Goal: Information Seeking & Learning: Find specific fact

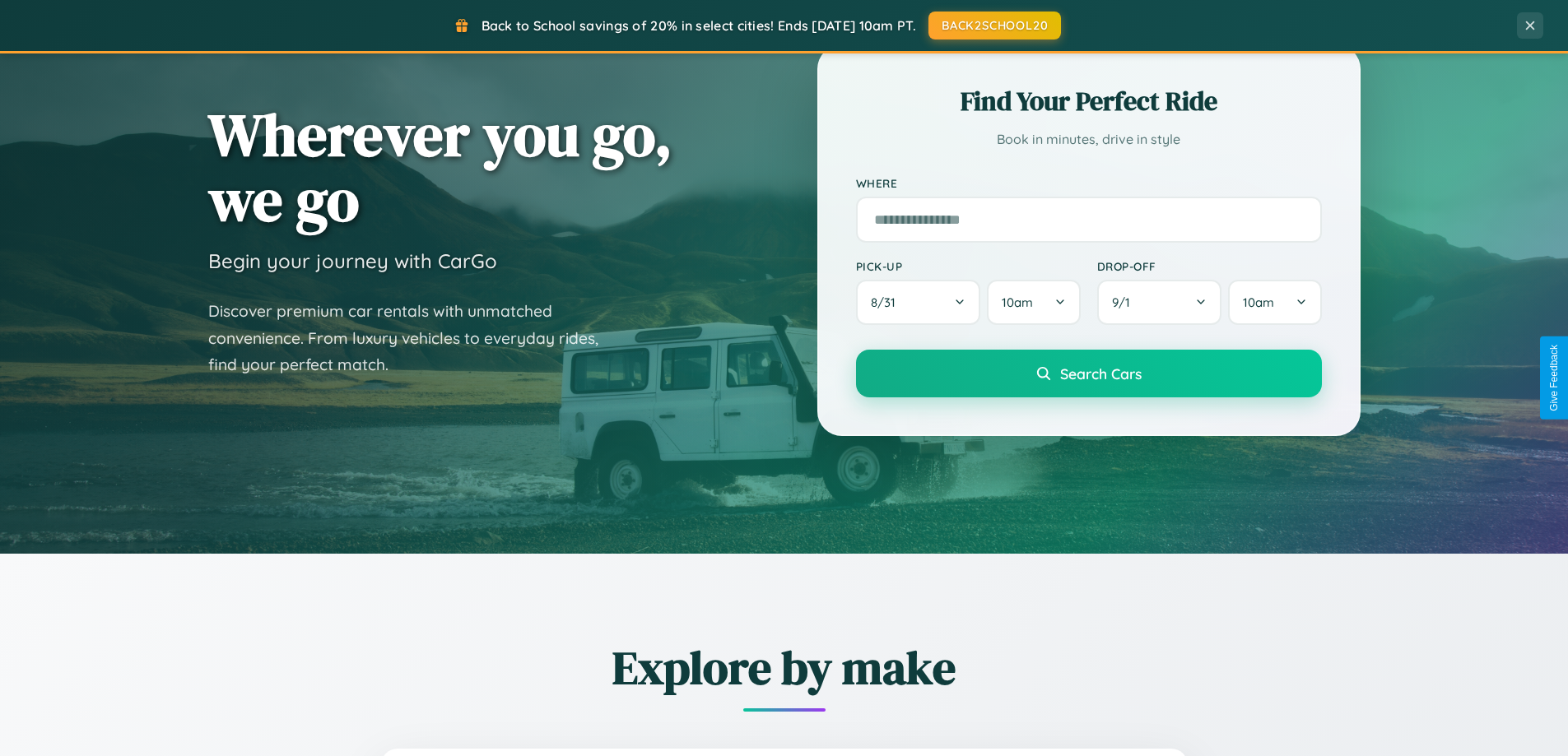
scroll to position [709, 0]
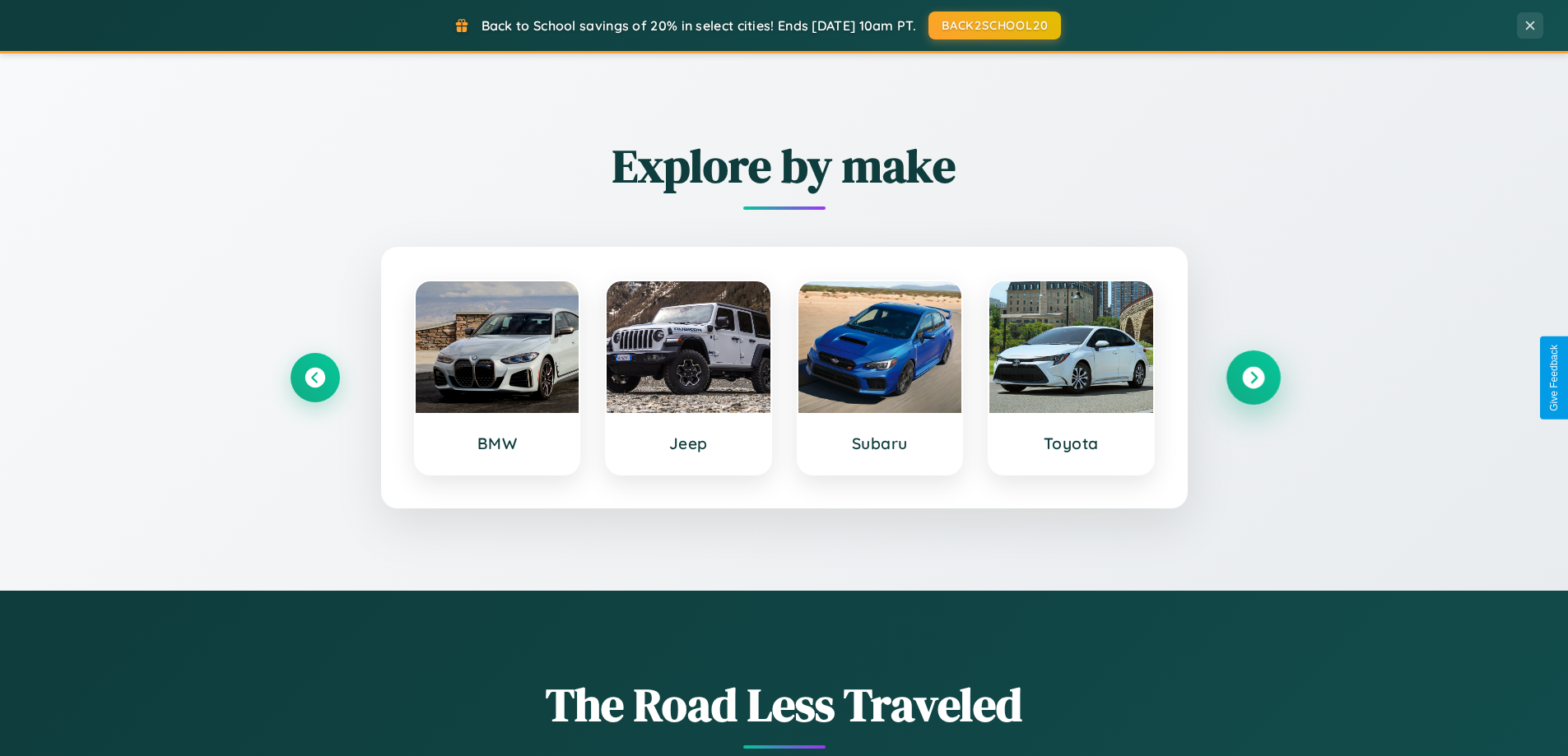
click at [1253, 378] on icon at bounding box center [1253, 378] width 22 height 22
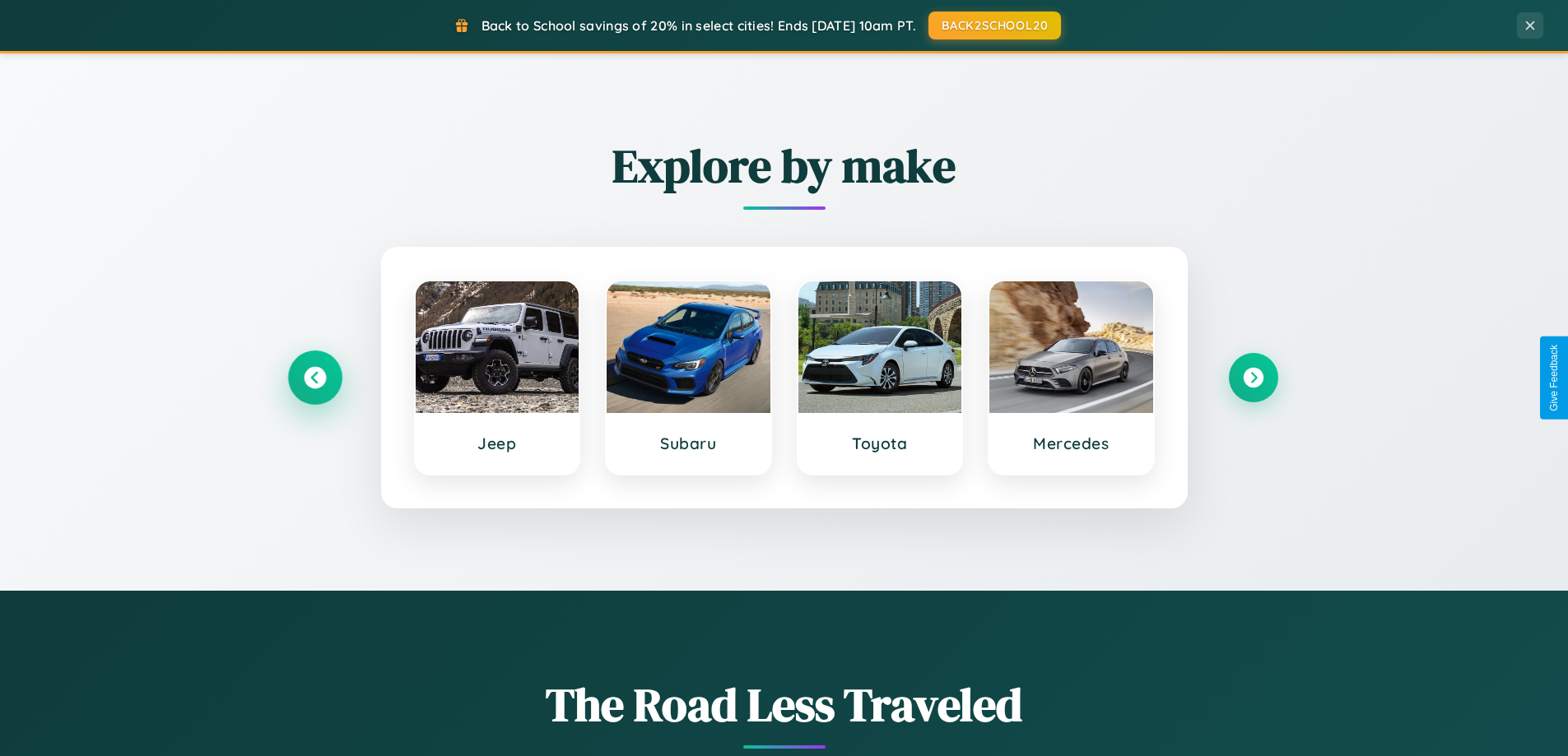
click at [314, 378] on icon at bounding box center [315, 378] width 22 height 22
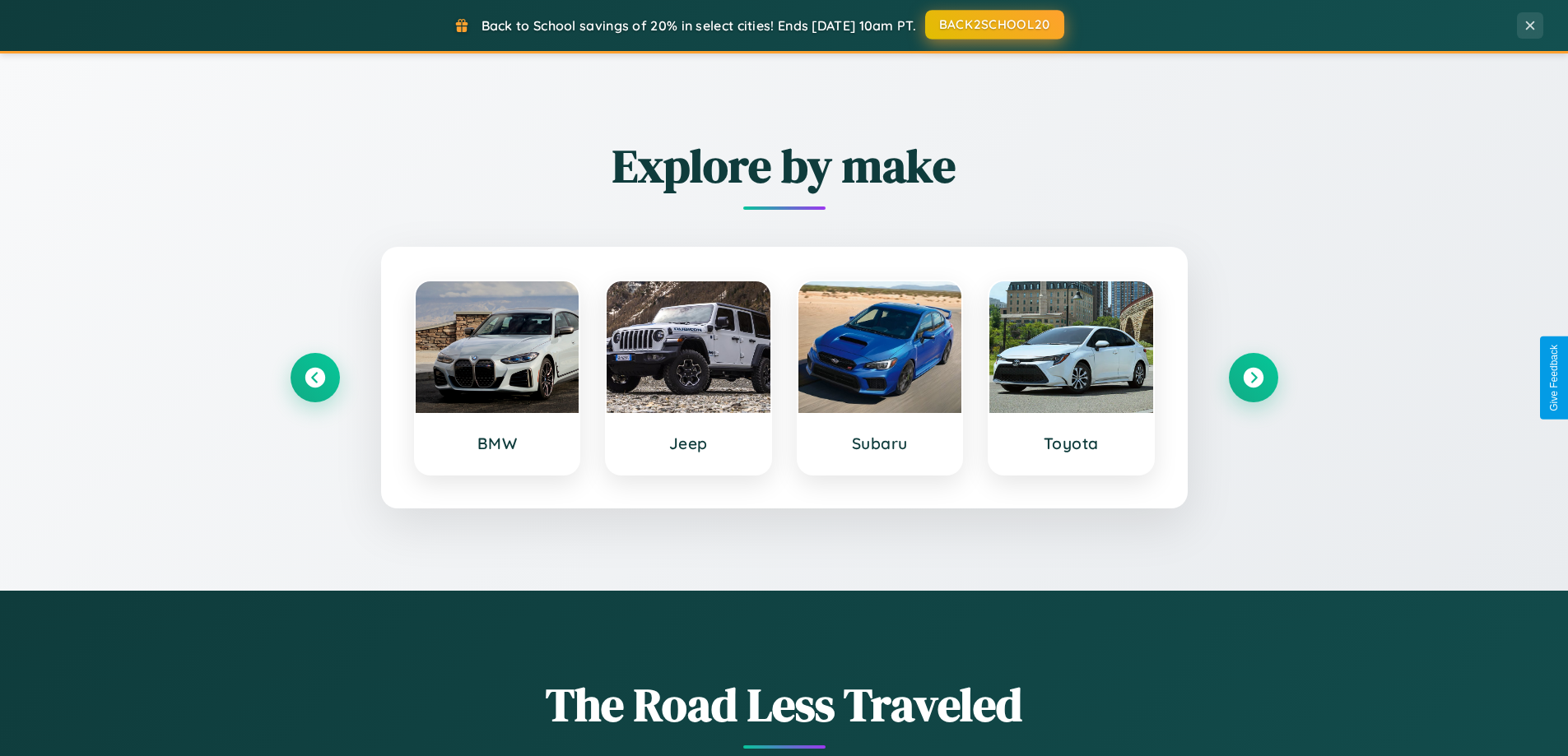
click at [994, 25] on button "BACK2SCHOOL20" at bounding box center [994, 25] width 139 height 30
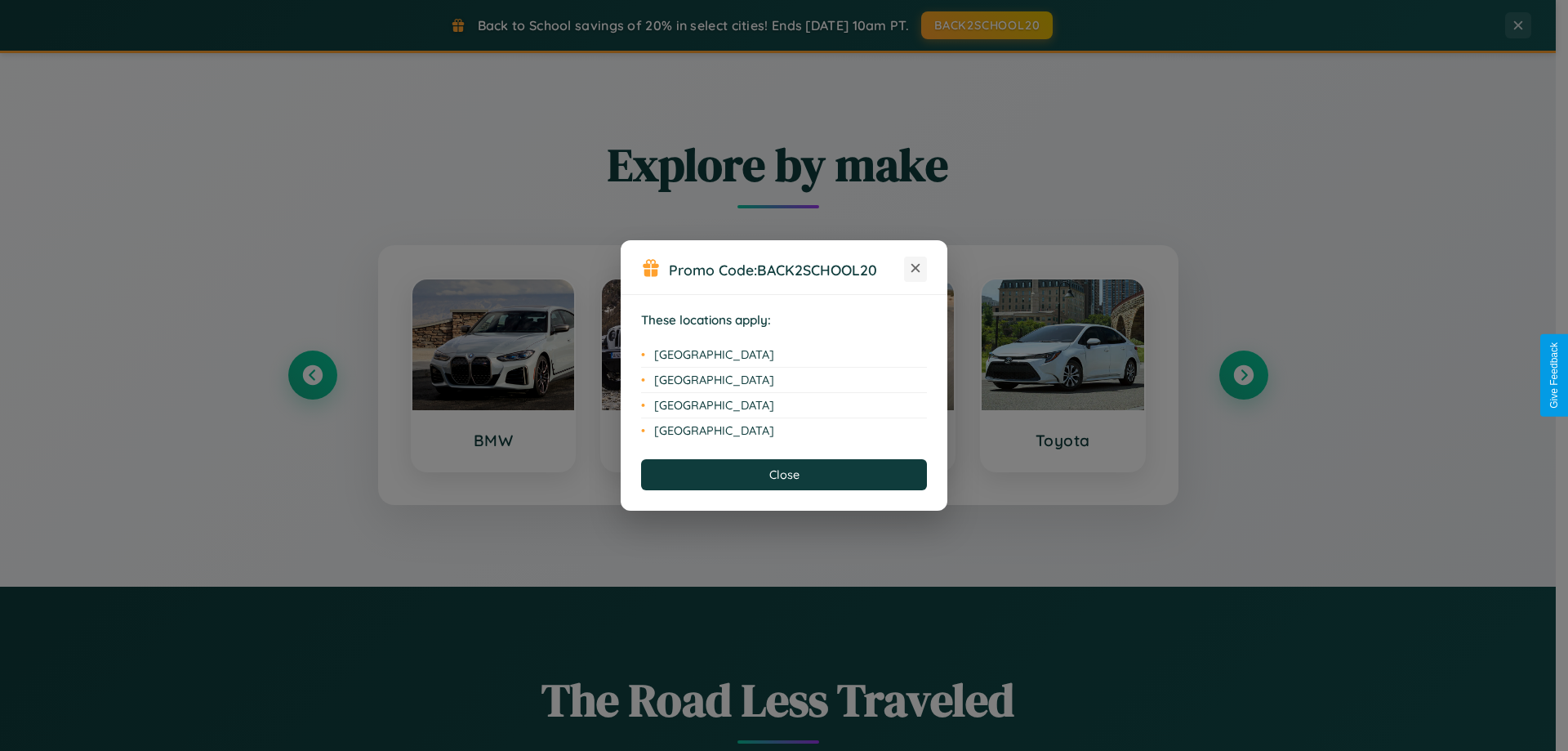
click at [916, 269] on icon at bounding box center [916, 268] width 9 height 9
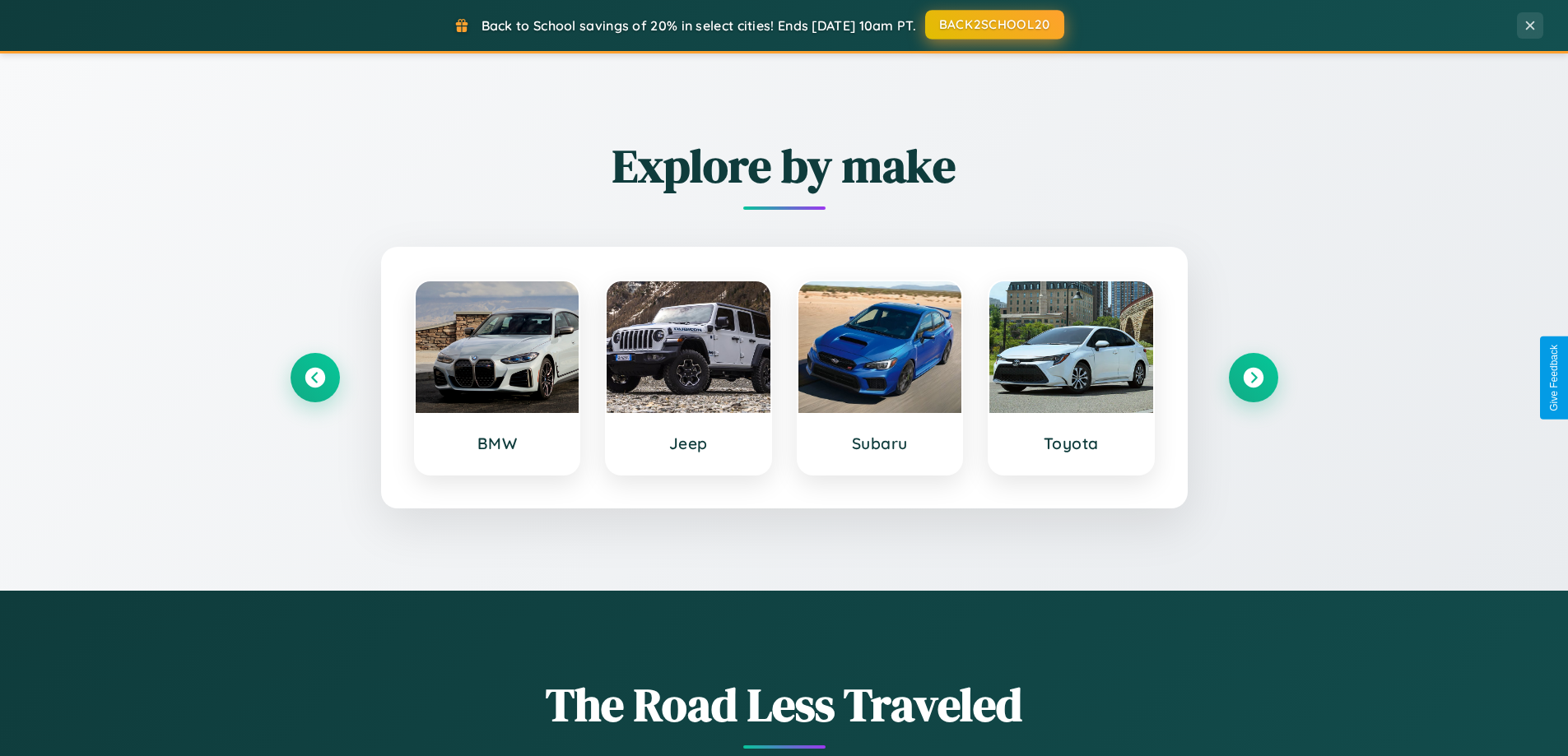
click at [994, 25] on button "BACK2SCHOOL20" at bounding box center [994, 25] width 139 height 30
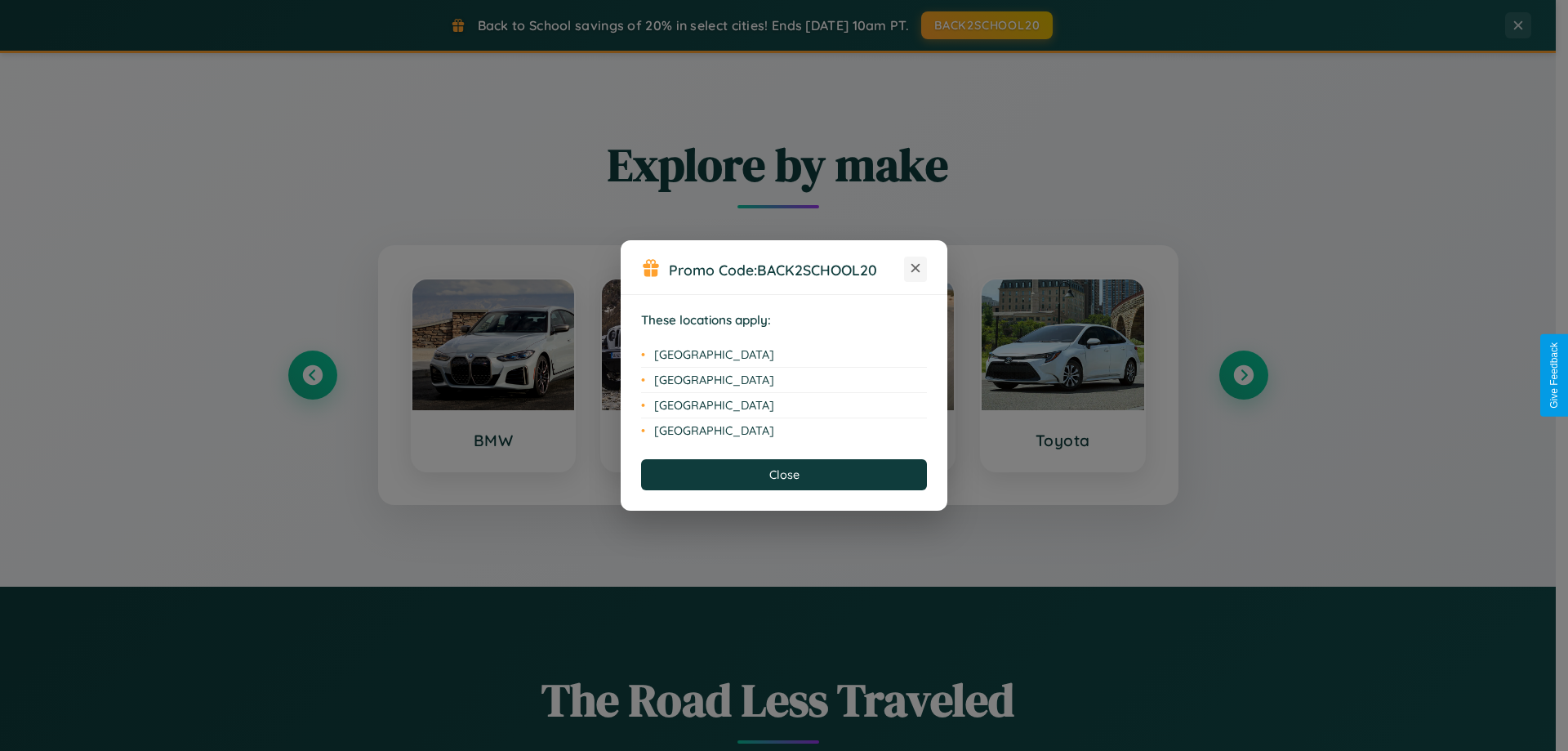
click at [916, 269] on icon at bounding box center [916, 268] width 9 height 9
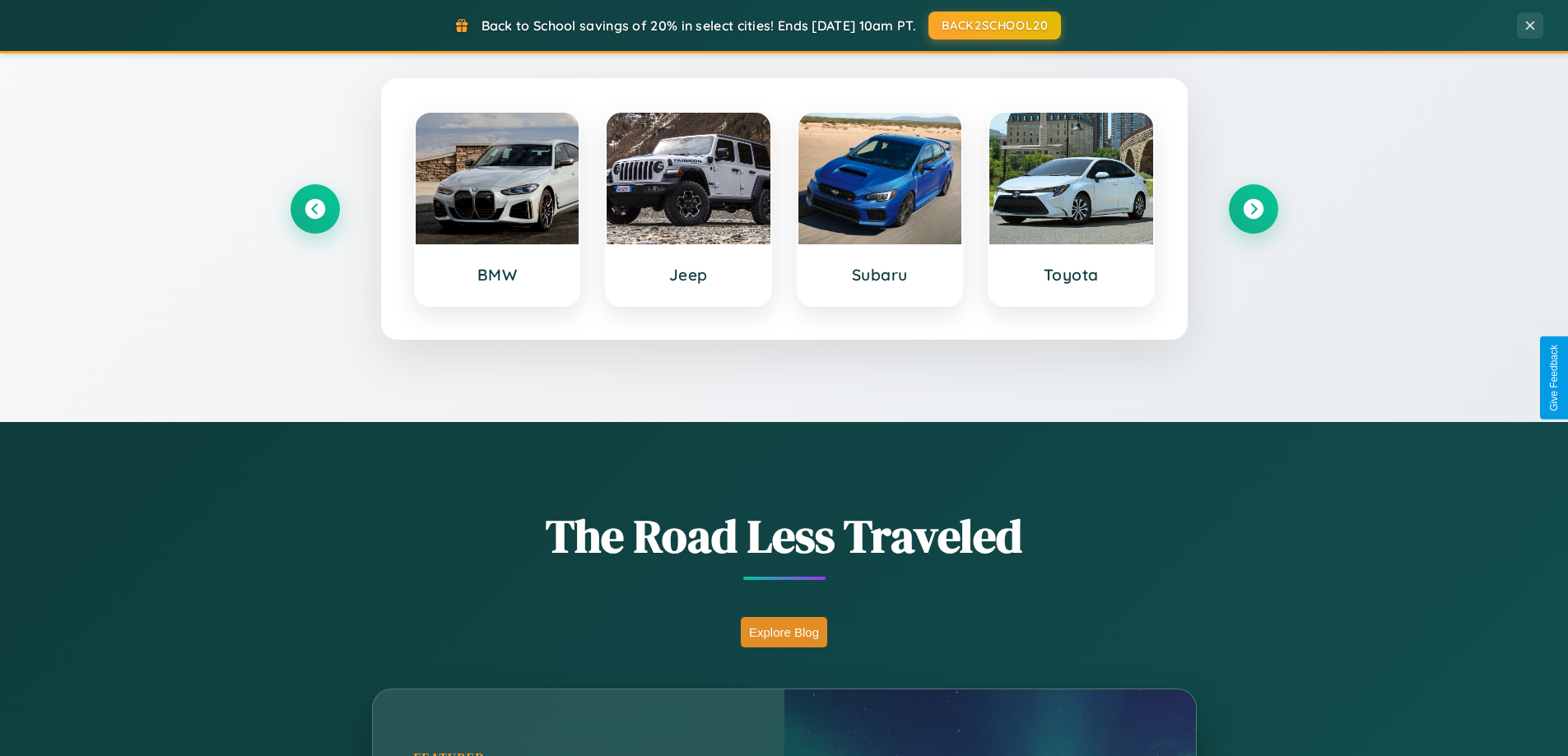
scroll to position [1132, 0]
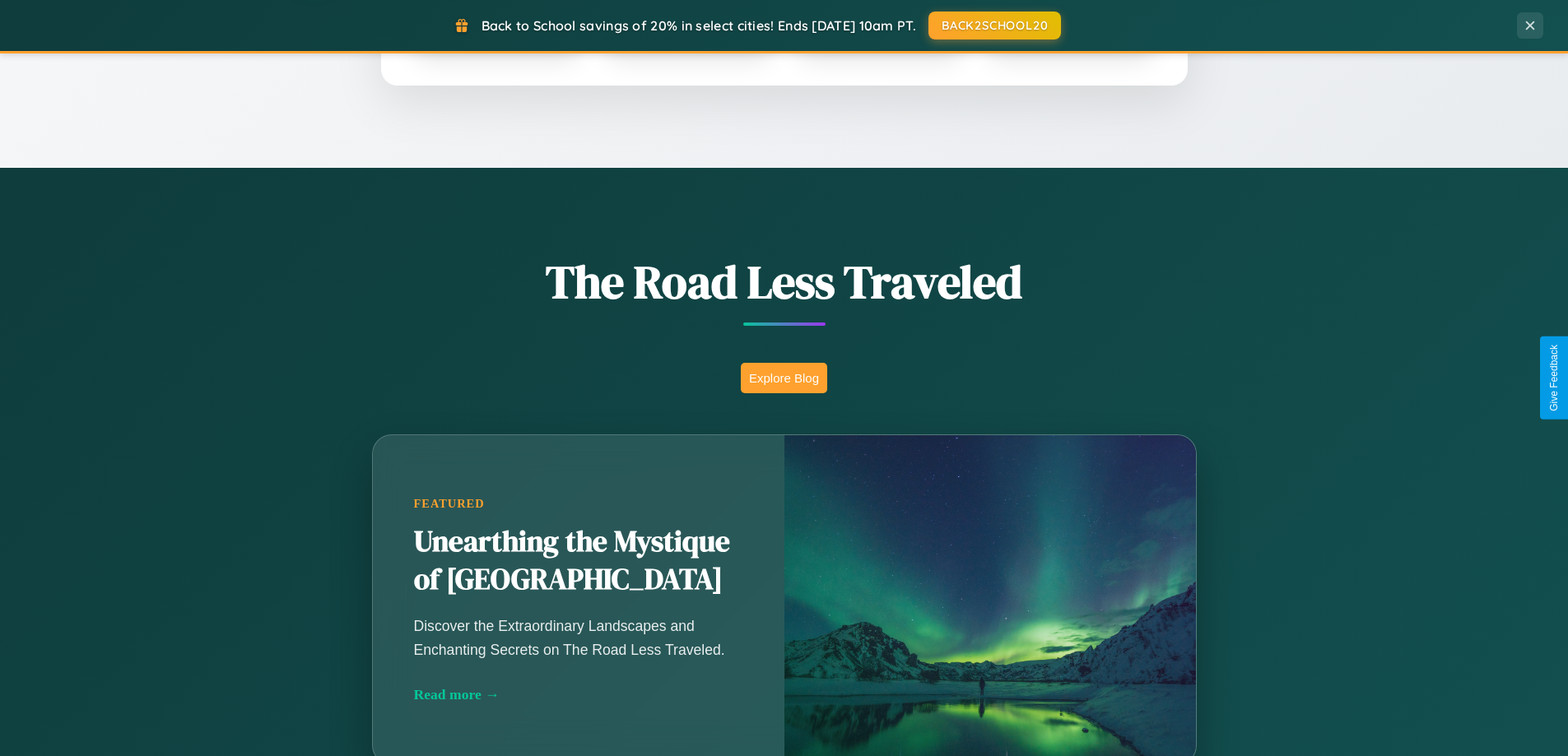
click at [784, 378] on button "Explore Blog" at bounding box center [784, 378] width 86 height 31
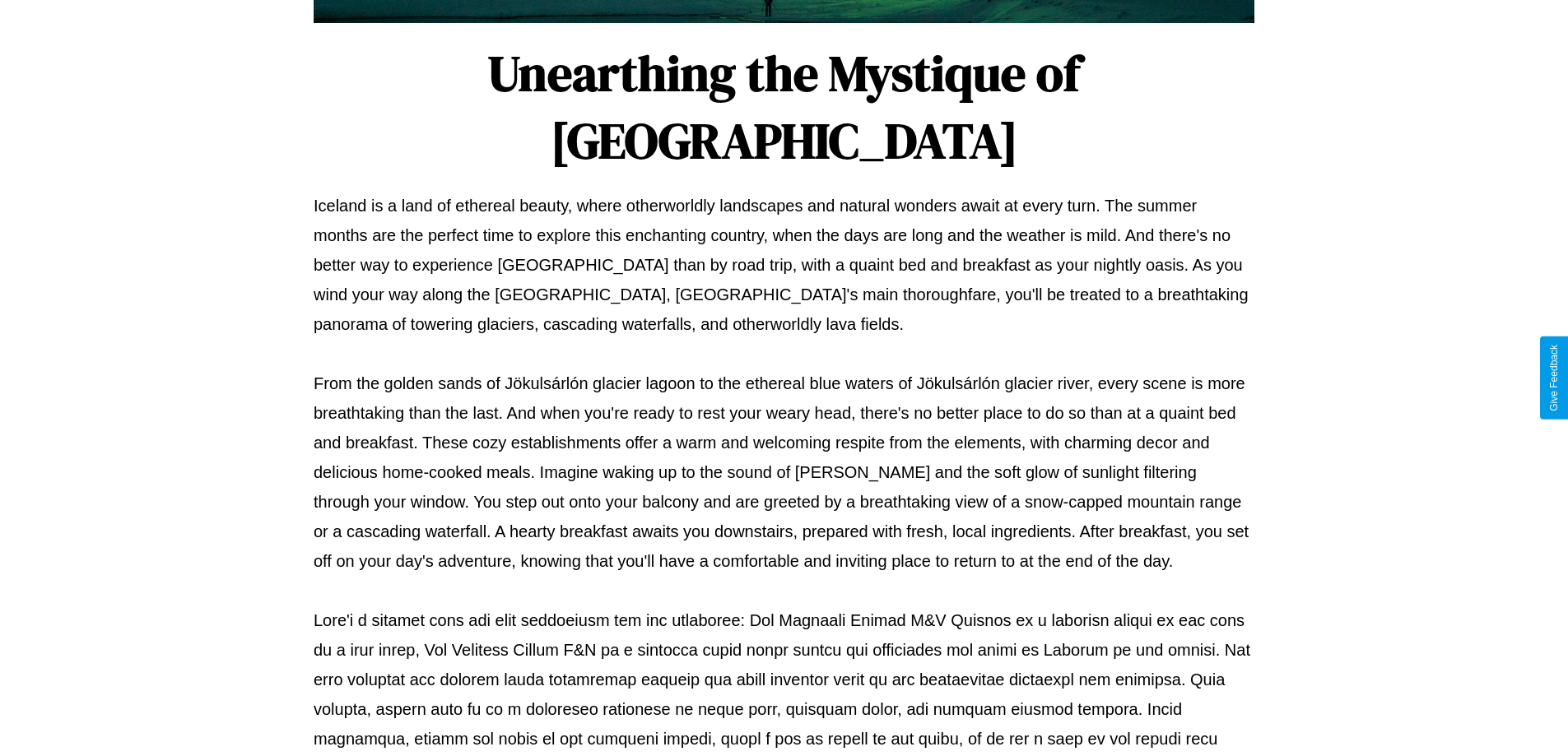
scroll to position [532, 0]
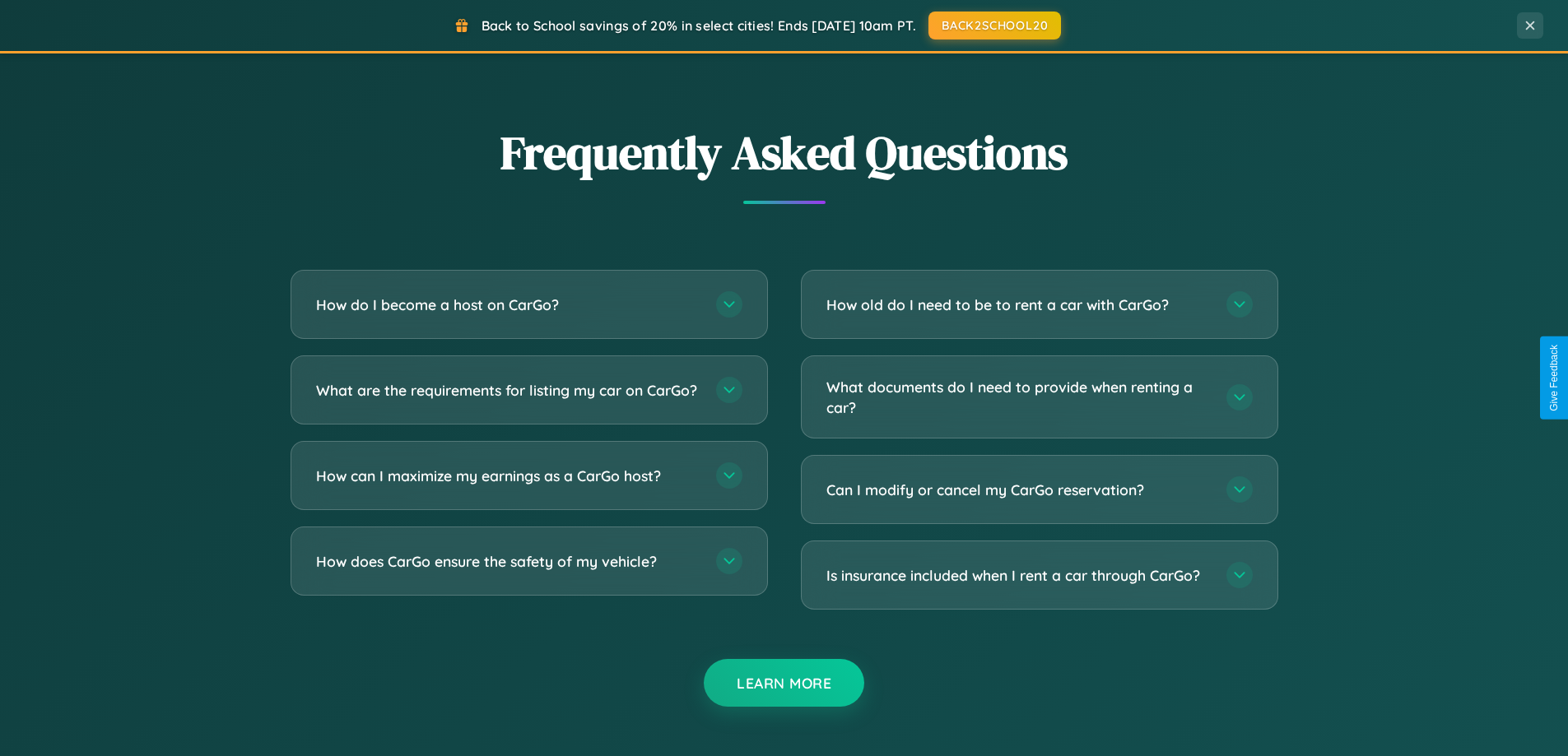
scroll to position [3166, 0]
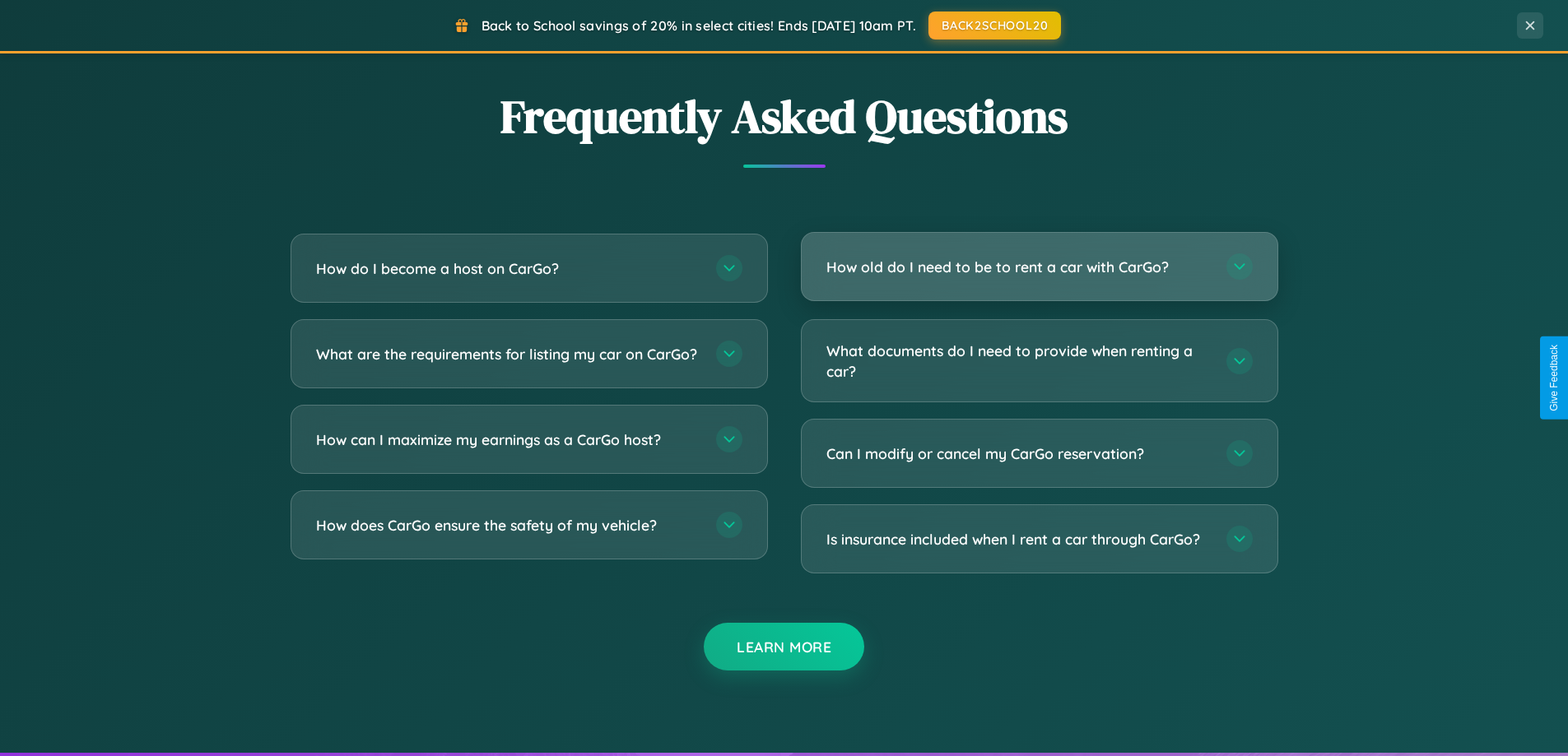
click at [1039, 267] on h3 "How old do I need to be to rent a car with CarGo?" at bounding box center [1017, 267] width 383 height 20
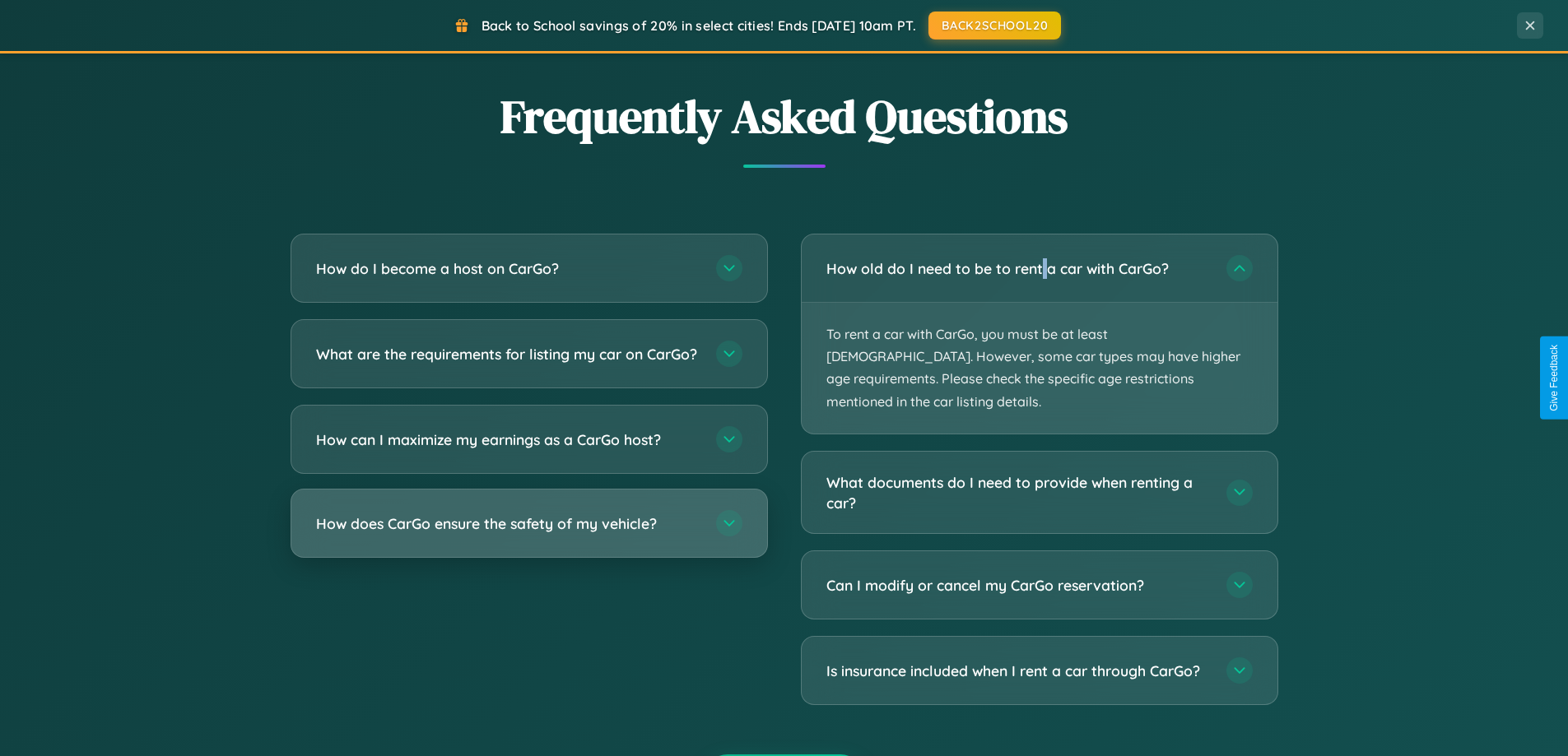
click at [528, 534] on h3 "How does CarGo ensure the safety of my vehicle?" at bounding box center [507, 524] width 383 height 20
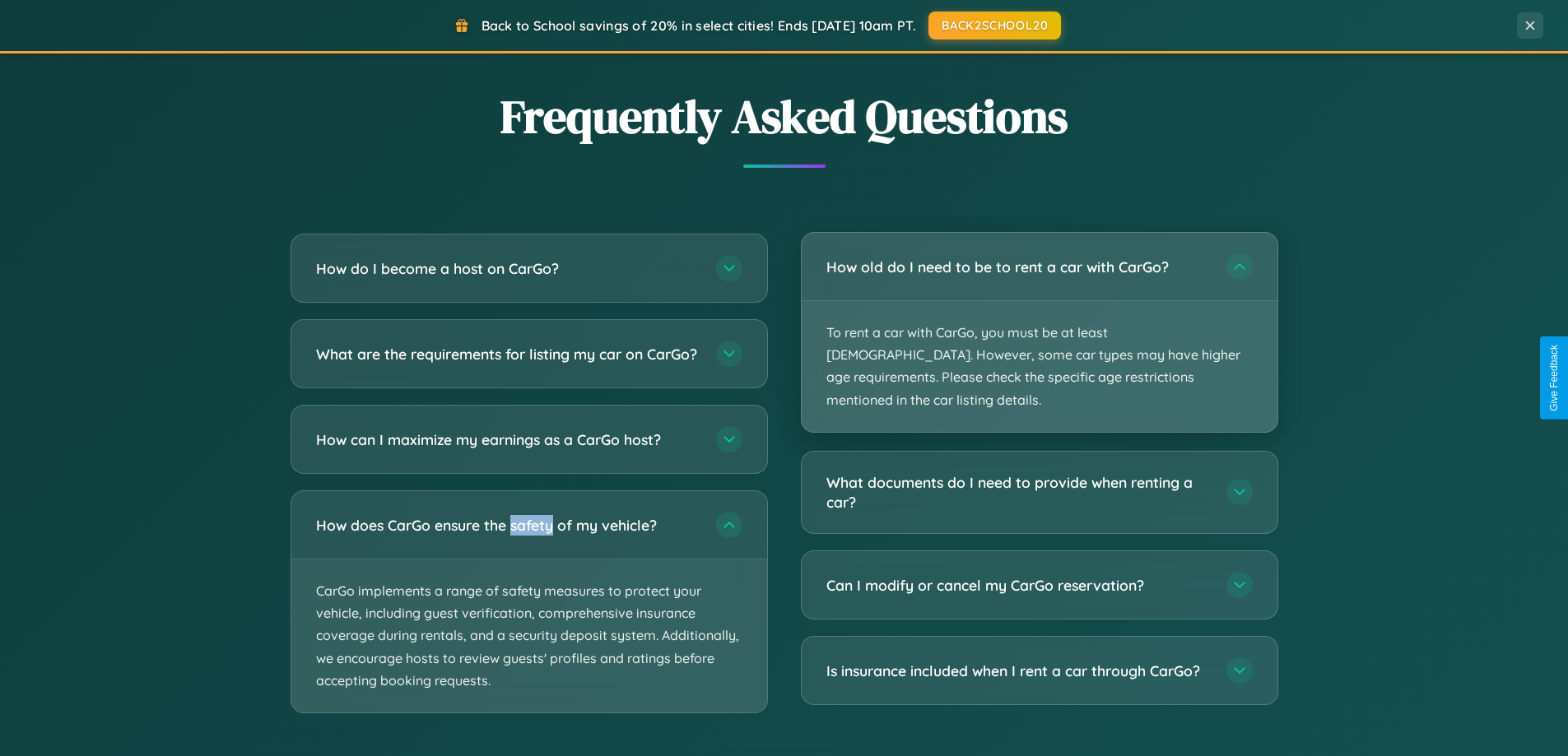
click at [1039, 323] on p "To rent a car with CarGo, you must be at least [DEMOGRAPHIC_DATA]. However, som…" at bounding box center [1039, 366] width 475 height 131
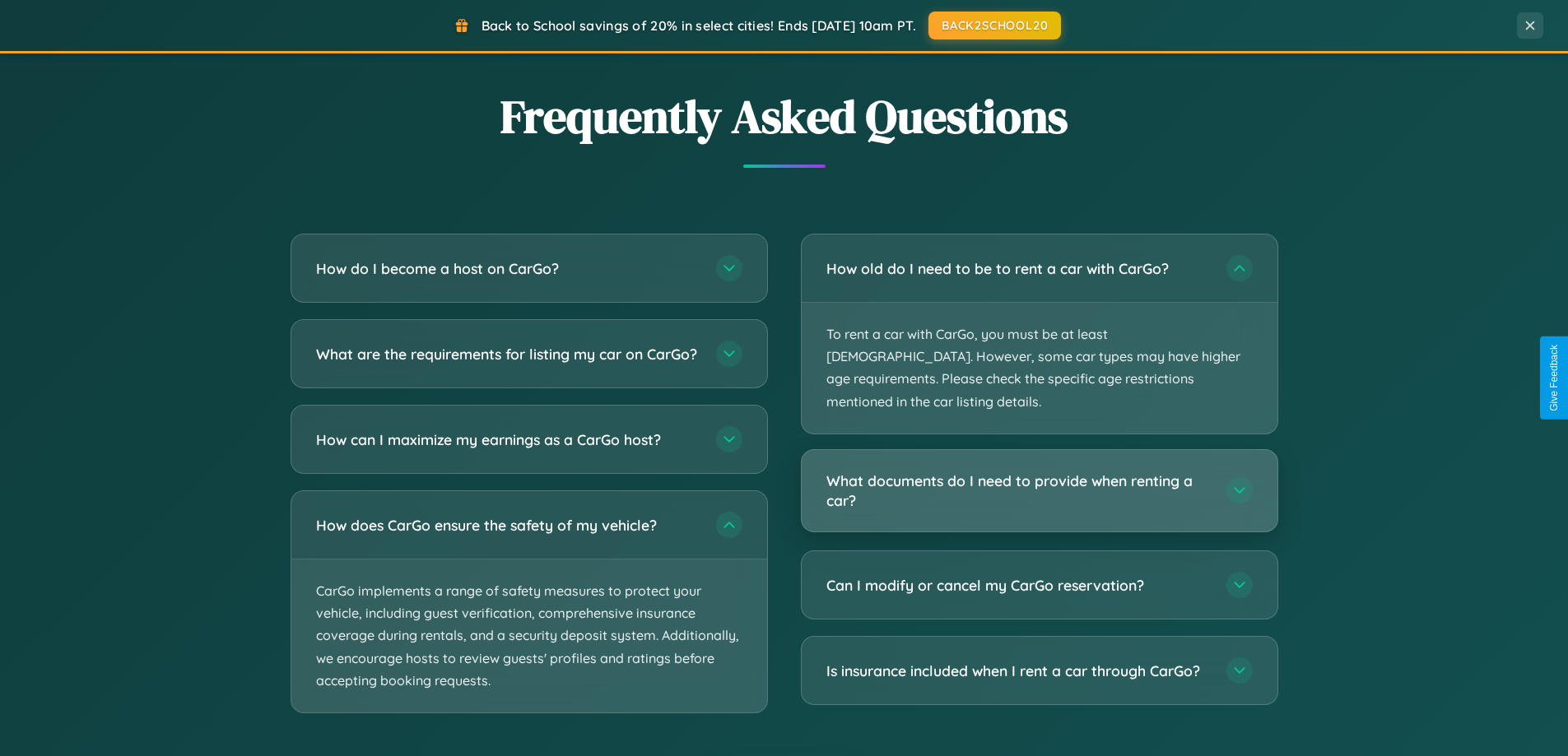
click at [1039, 471] on h3 "What documents do I need to provide when renting a car?" at bounding box center [1017, 491] width 383 height 40
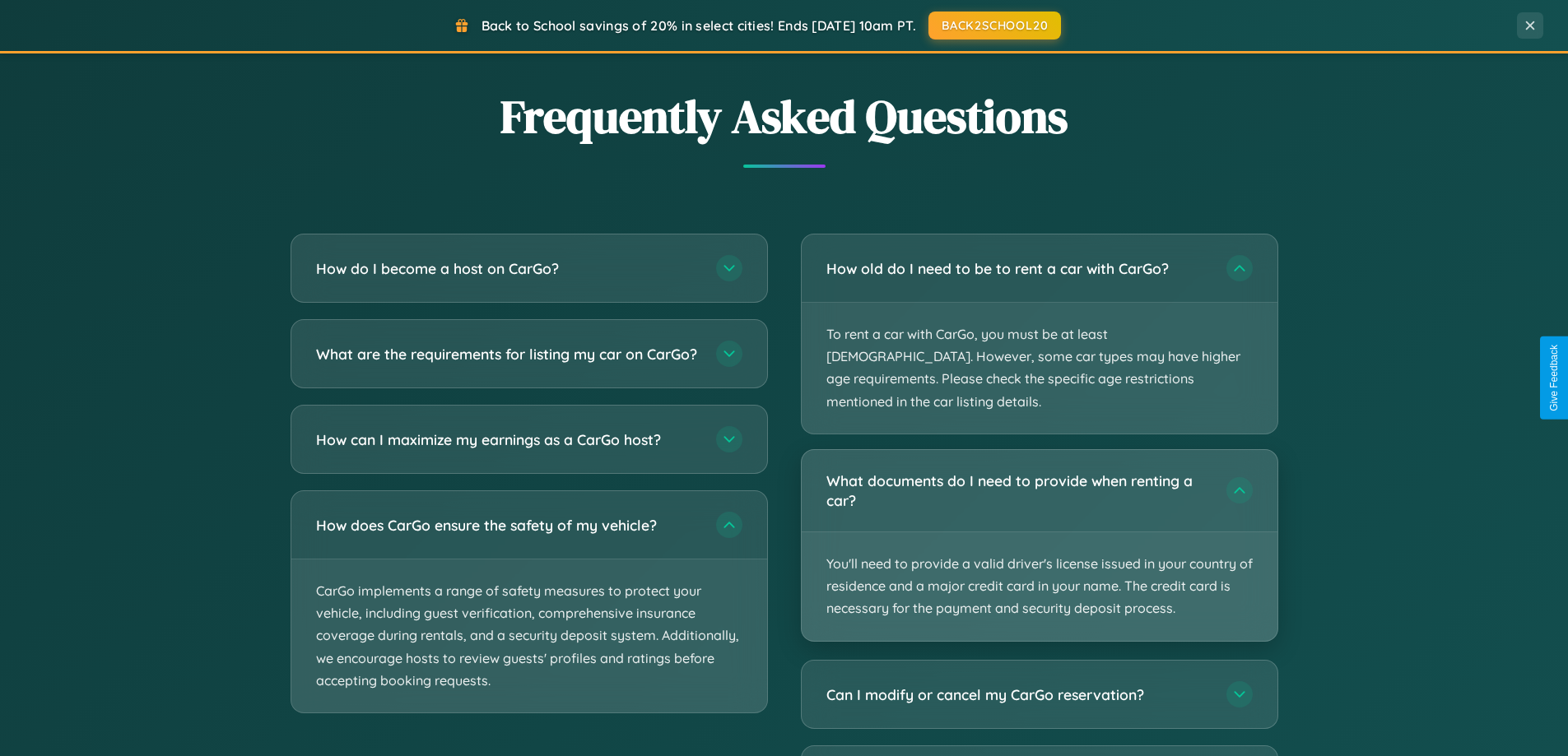
click at [1039, 532] on p "You'll need to provide a valid driver's license issued in your country of resid…" at bounding box center [1039, 586] width 475 height 108
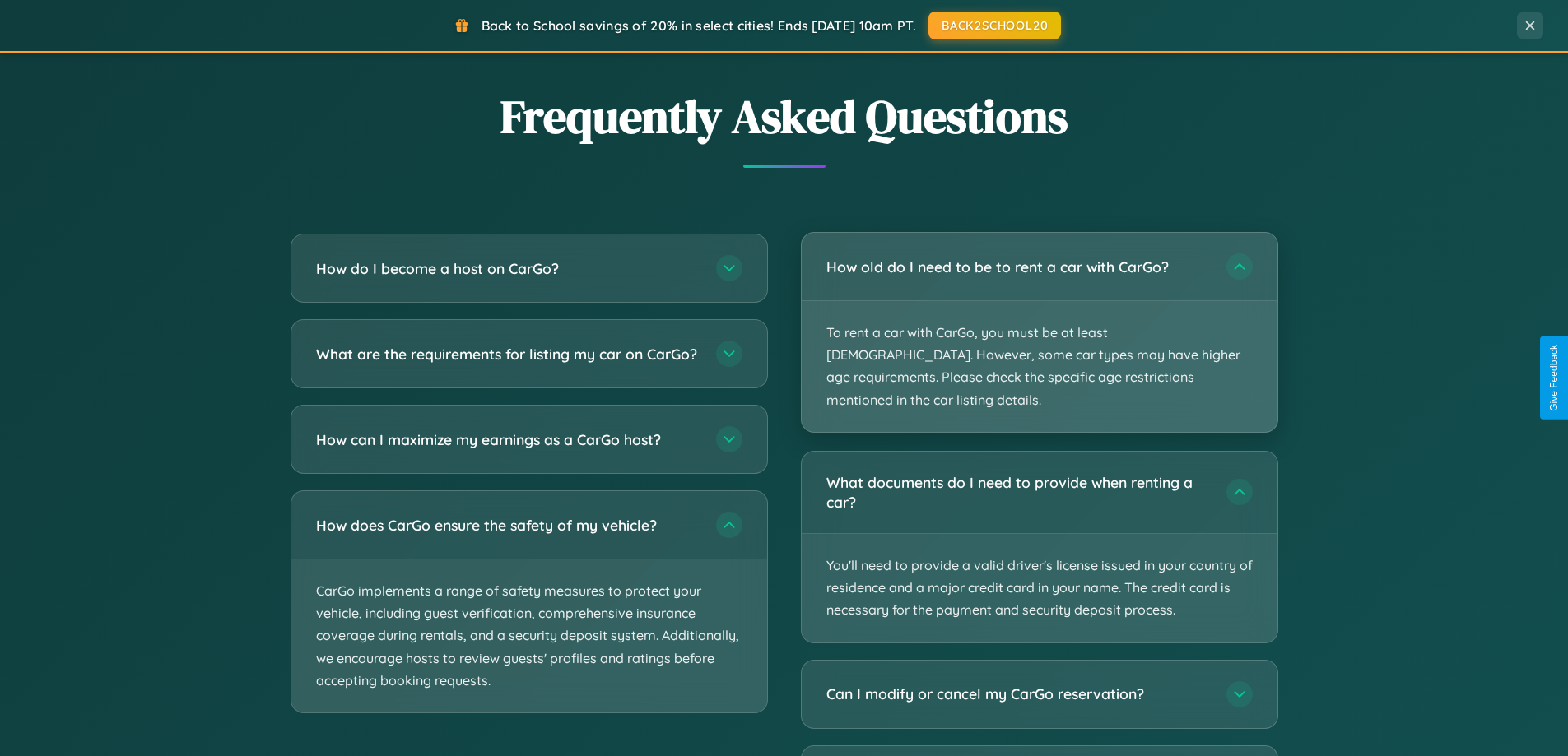
click at [1039, 323] on p "To rent a car with CarGo, you must be at least [DEMOGRAPHIC_DATA]. However, som…" at bounding box center [1039, 366] width 475 height 131
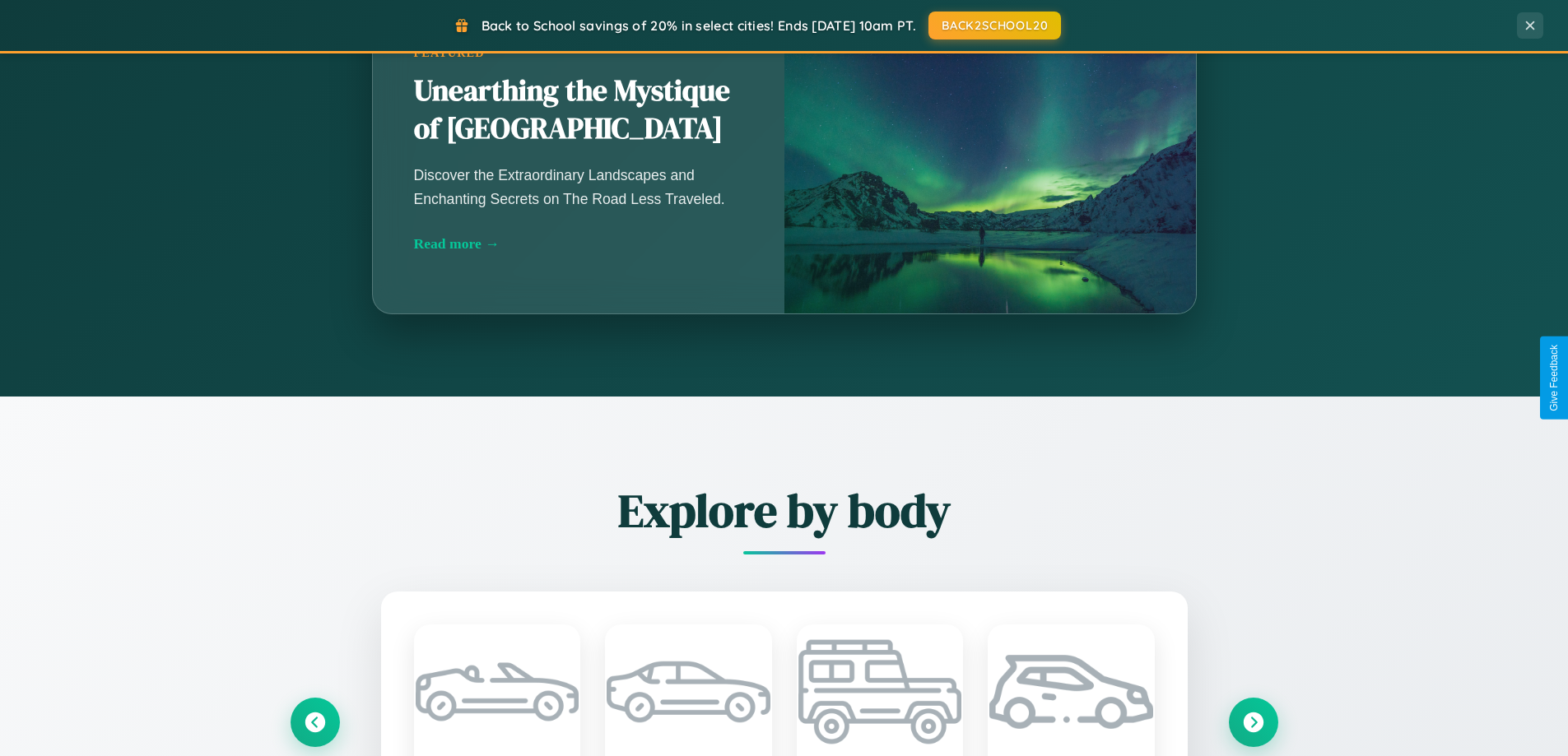
scroll to position [0, 0]
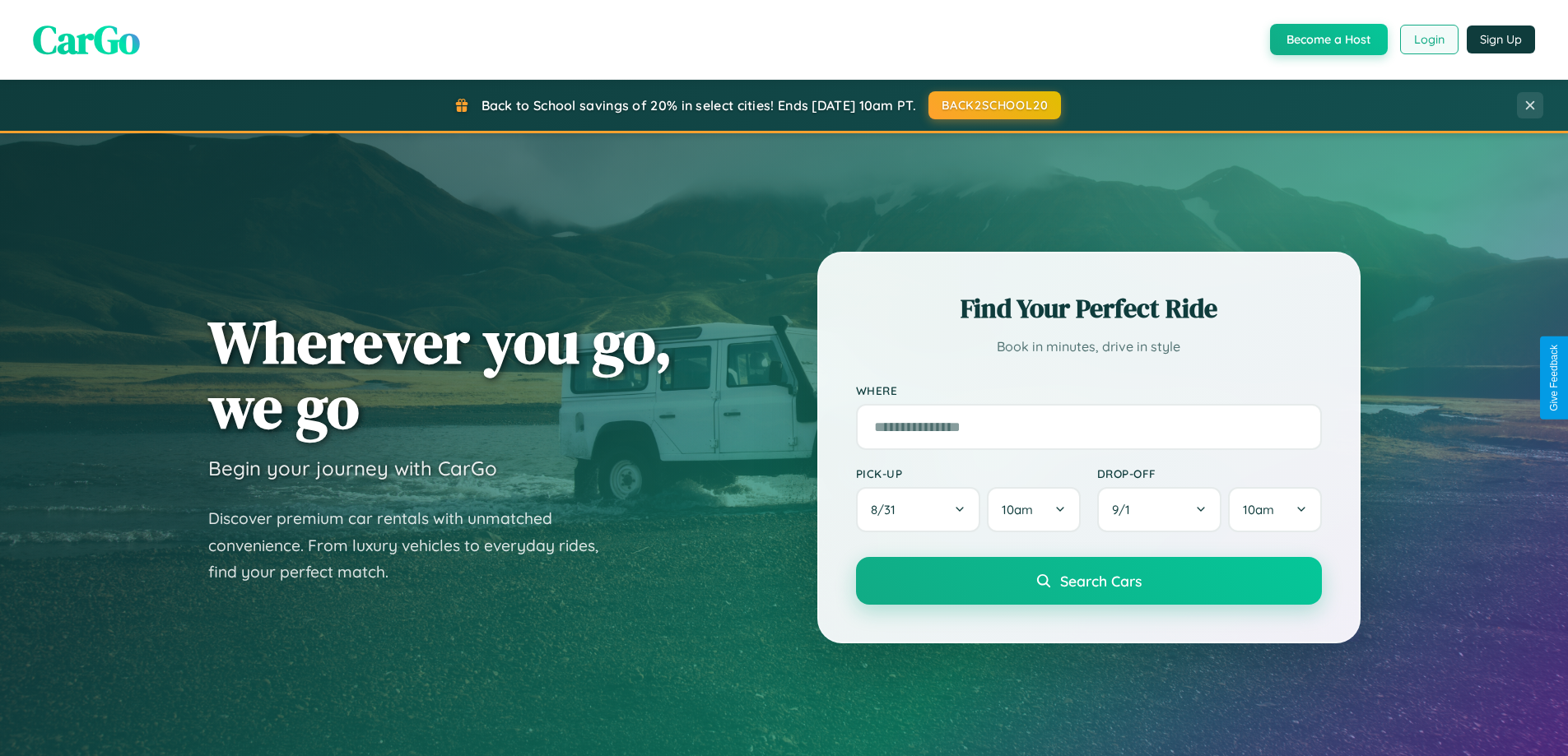
click at [1428, 39] on button "Login" at bounding box center [1429, 39] width 58 height 30
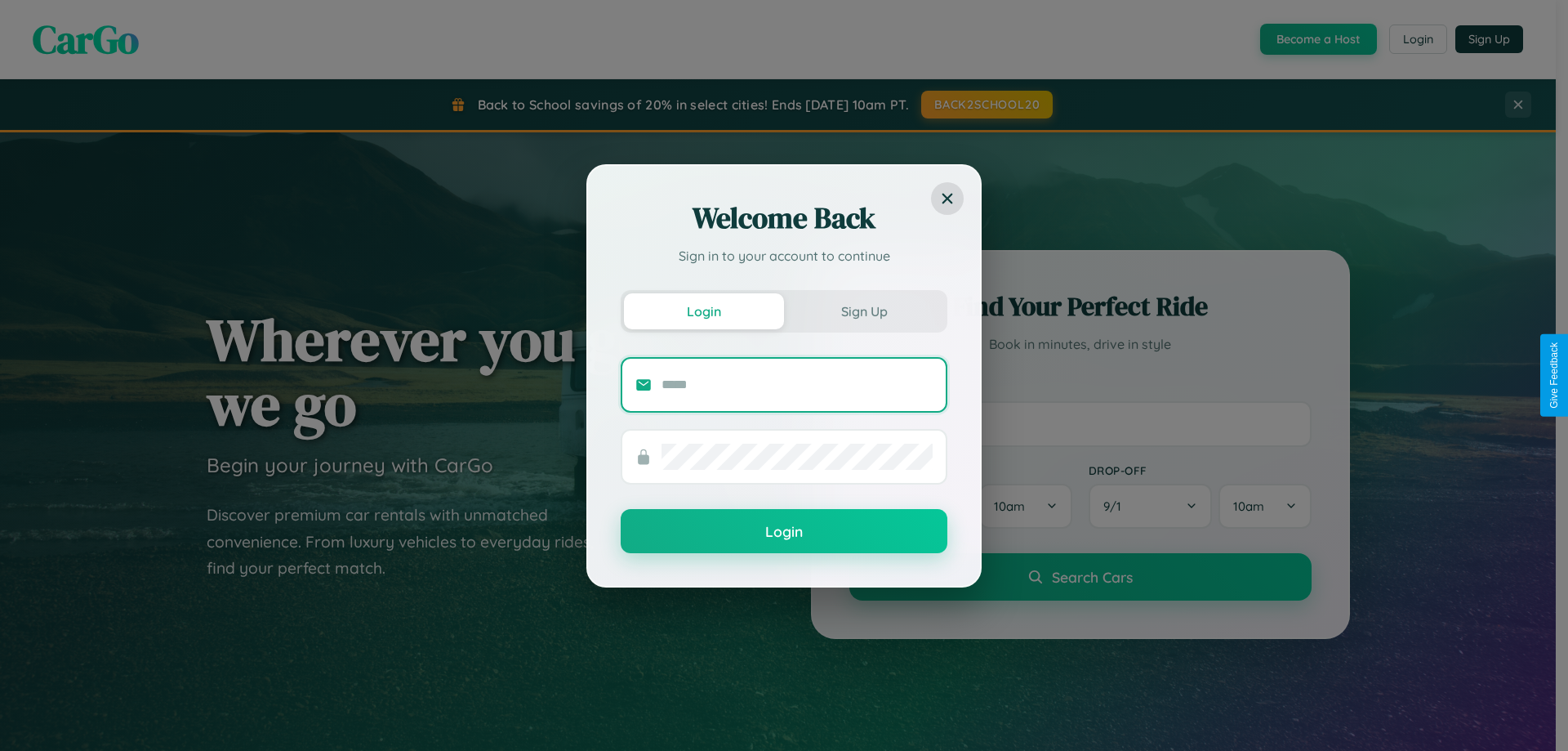
click at [797, 384] on input "text" at bounding box center [797, 385] width 271 height 26
type input "**********"
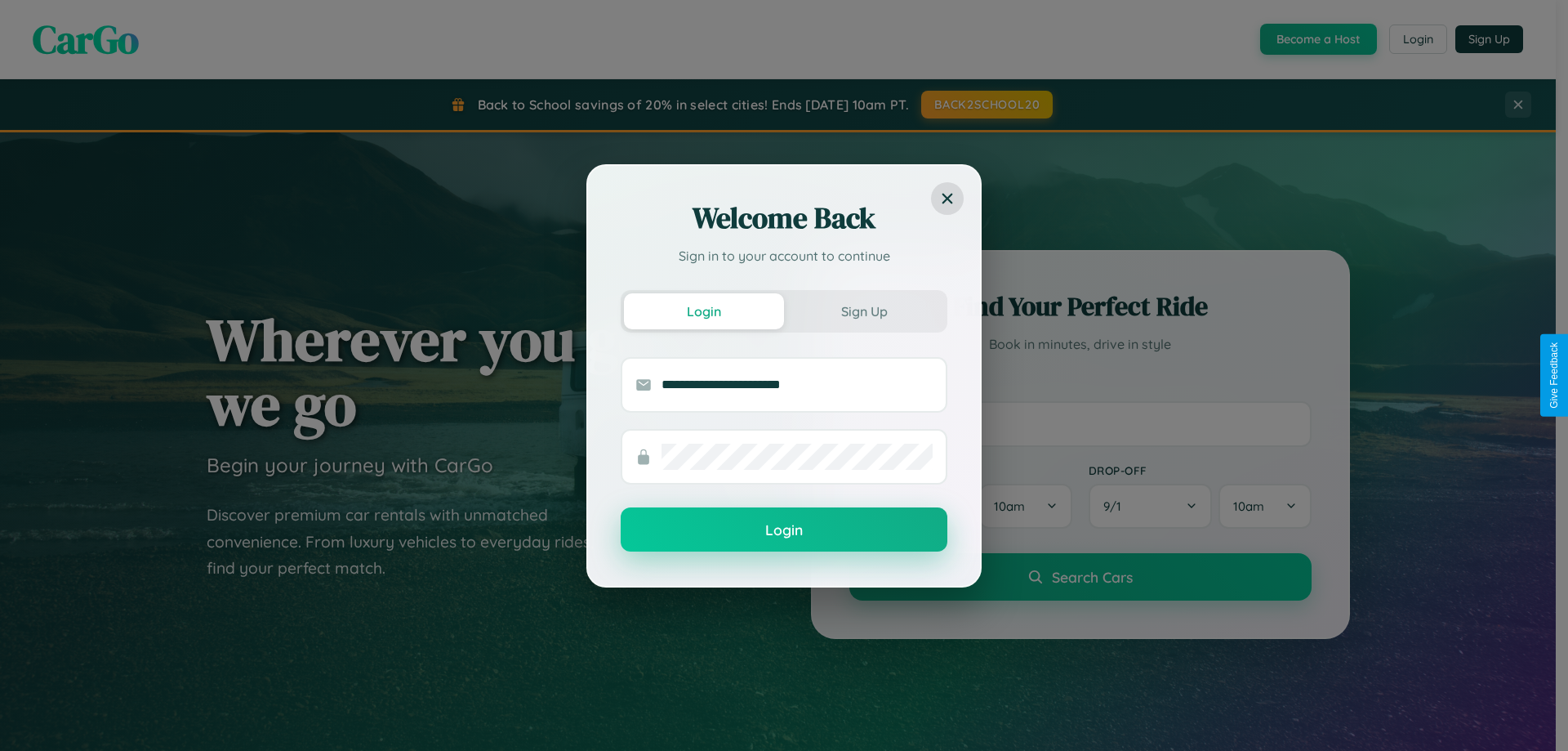
click at [784, 531] on button "Login" at bounding box center [784, 530] width 327 height 44
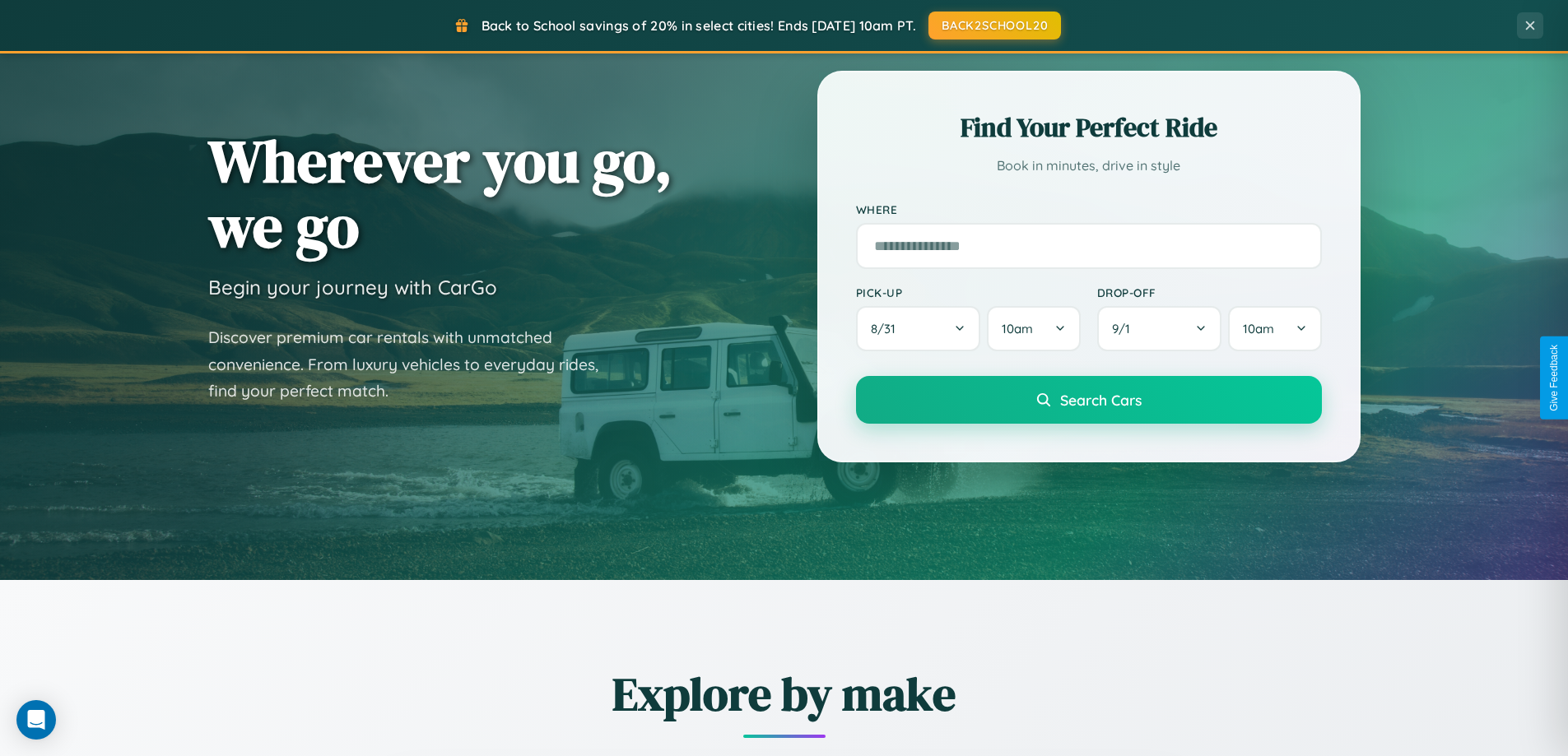
scroll to position [1928, 0]
